Goal: Obtain resource: Download file/media

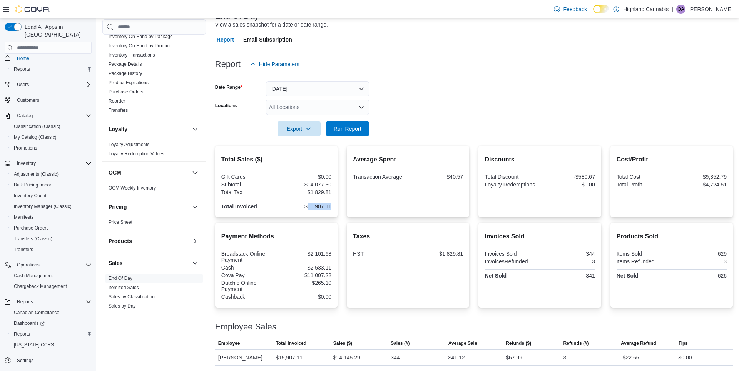
scroll to position [374, 0]
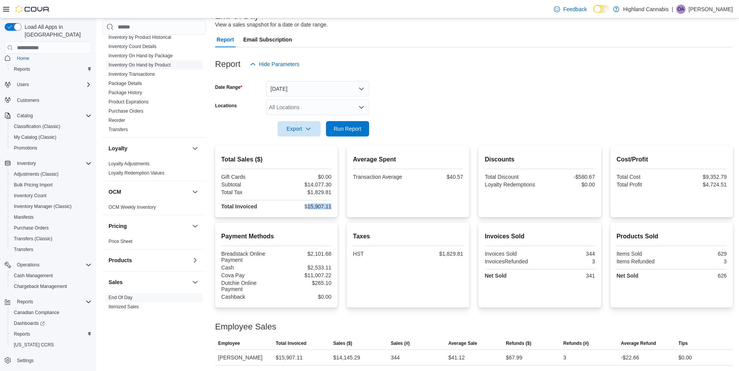
click at [155, 62] on link "Inventory On Hand by Product" at bounding box center [140, 64] width 62 height 5
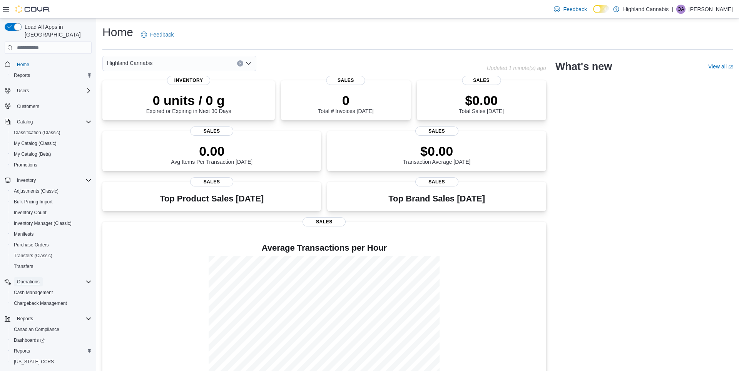
drag, startPoint x: 43, startPoint y: 273, endPoint x: 43, endPoint y: 266, distance: 6.9
click at [43, 278] on button "Operations" at bounding box center [28, 282] width 29 height 9
click at [30, 327] on span "Reports" at bounding box center [22, 330] width 16 height 6
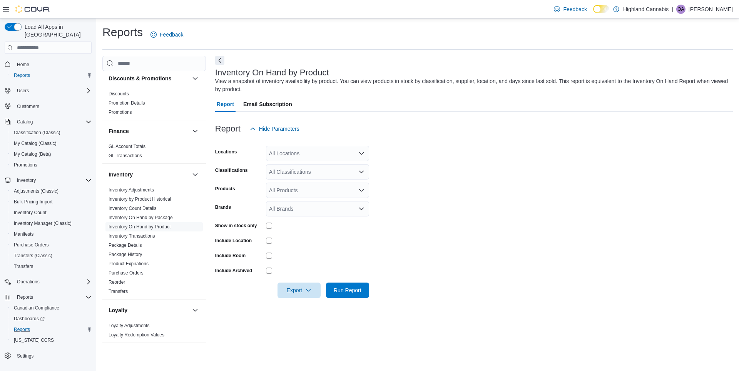
scroll to position [255, 0]
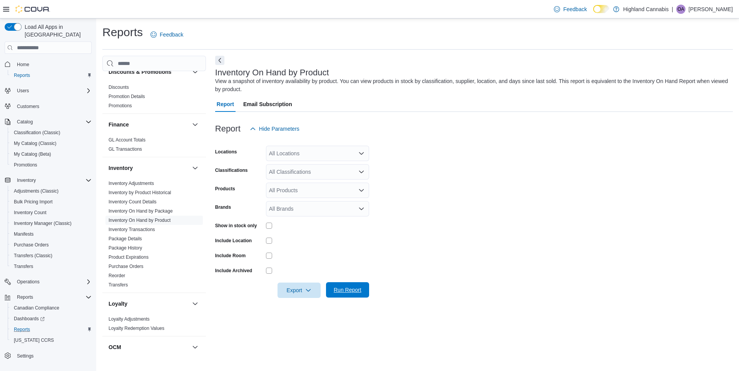
click at [359, 289] on span "Run Report" at bounding box center [348, 290] width 28 height 8
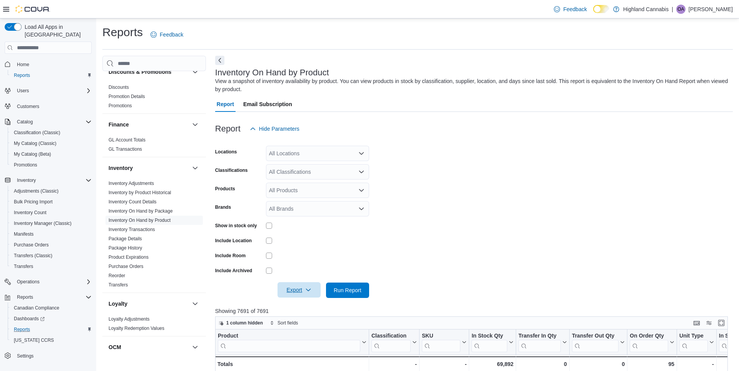
click at [294, 285] on span "Export" at bounding box center [299, 290] width 34 height 15
click at [311, 303] on button "Export to Excel" at bounding box center [300, 305] width 44 height 15
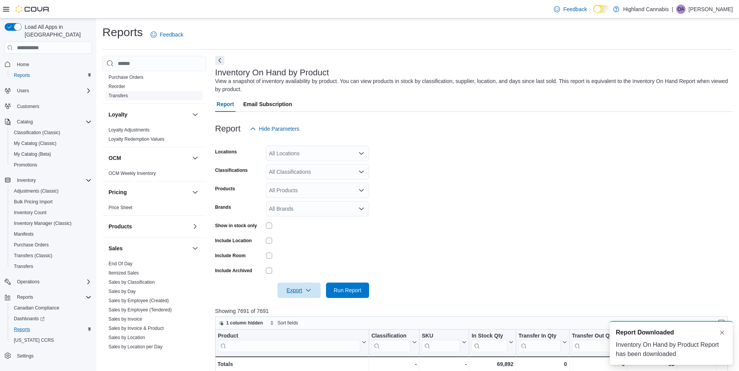
scroll to position [529, 0]
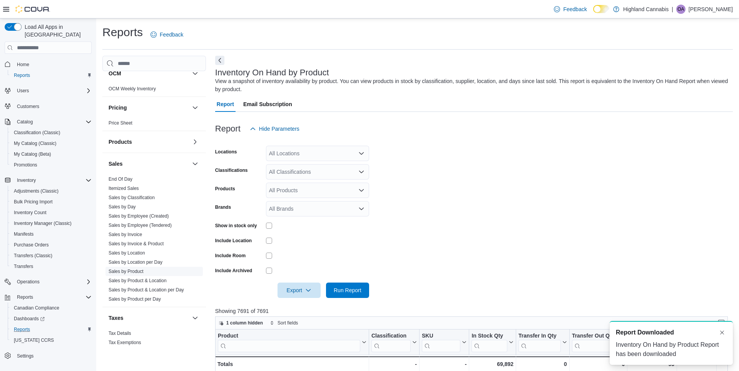
click at [134, 269] on link "Sales by Product" at bounding box center [126, 271] width 35 height 5
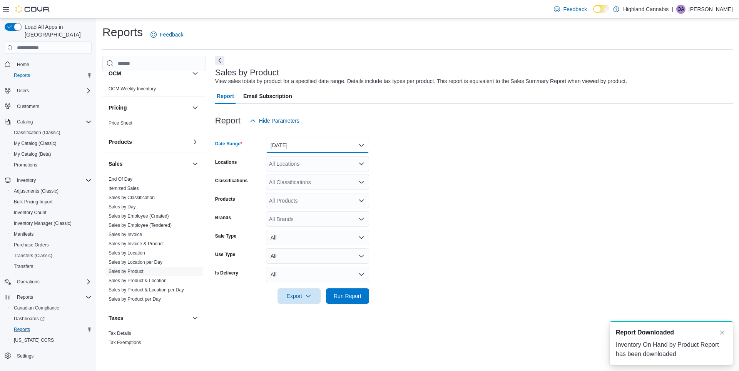
click at [316, 152] on button "[DATE]" at bounding box center [317, 145] width 103 height 15
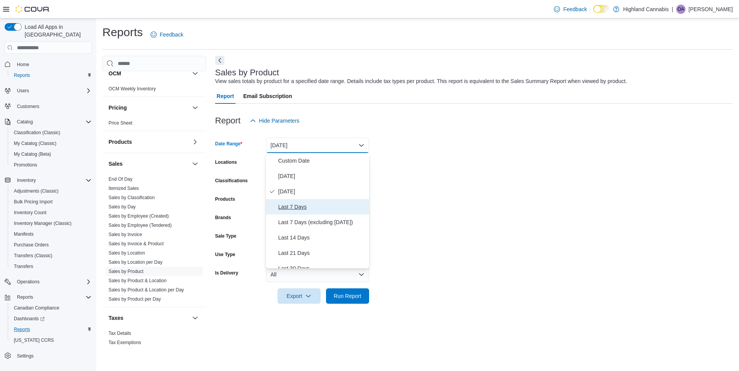
click at [301, 208] on span "Last 7 Days" at bounding box center [322, 206] width 88 height 9
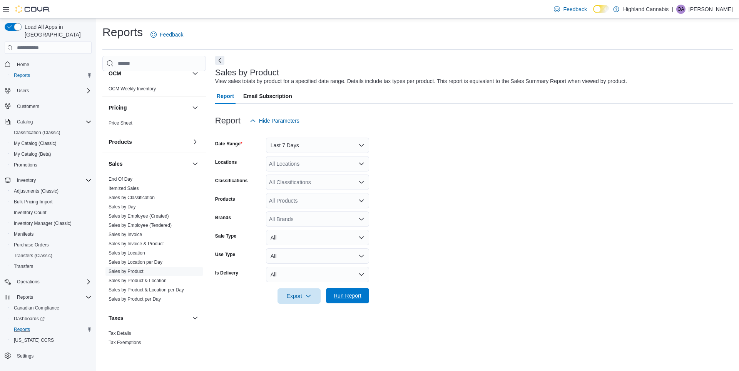
click at [351, 291] on span "Run Report" at bounding box center [348, 295] width 34 height 15
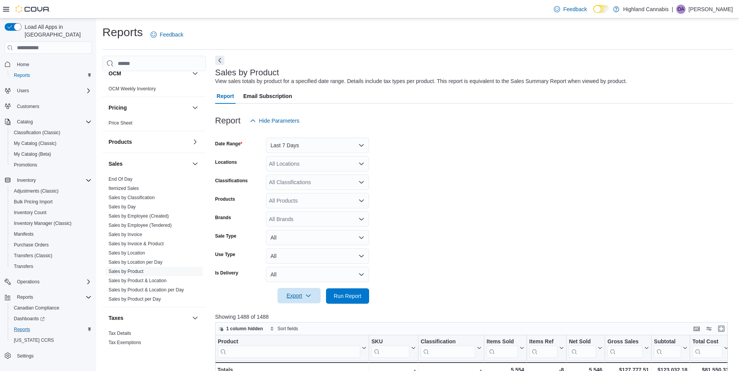
click at [301, 296] on span "Export" at bounding box center [299, 295] width 34 height 15
click at [302, 310] on span "Export to Excel" at bounding box center [299, 312] width 35 height 6
click at [341, 145] on button "Last 7 Days" at bounding box center [317, 145] width 103 height 15
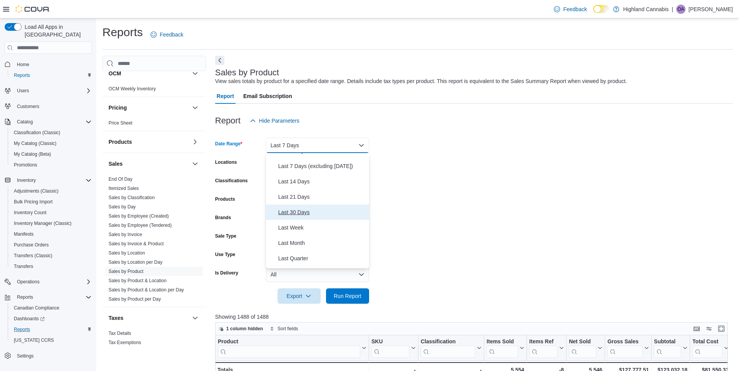
click at [301, 211] on span "Last 30 Days" at bounding box center [322, 212] width 88 height 9
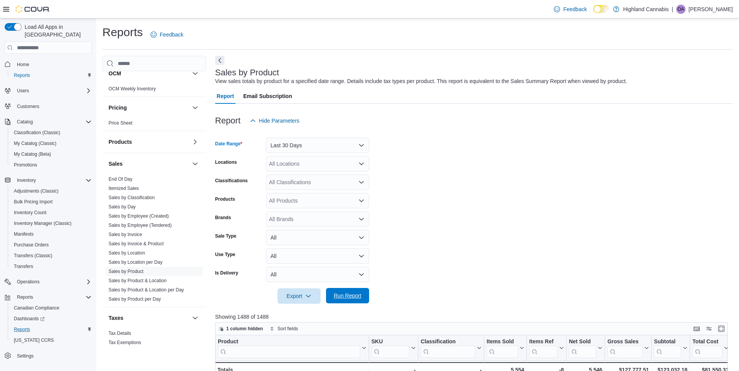
click at [341, 297] on span "Run Report" at bounding box center [348, 296] width 28 height 8
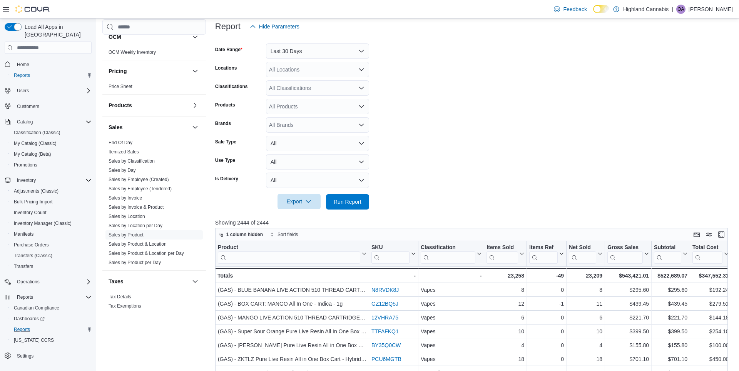
click at [280, 204] on button "Export" at bounding box center [299, 201] width 43 height 15
click at [316, 216] on span "Export to Excel" at bounding box center [299, 217] width 35 height 6
